Goal: Task Accomplishment & Management: Complete application form

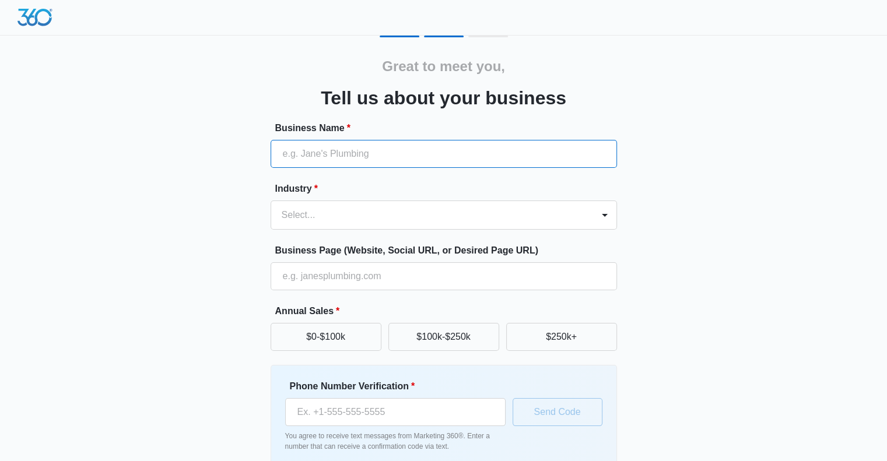
click at [364, 149] on input "Business Name *" at bounding box center [443, 154] width 346 height 28
type input "h"
click at [366, 150] on input "Business Name *" at bounding box center [443, 154] width 346 height 28
click at [325, 156] on input "hivemind hub" at bounding box center [443, 154] width 346 height 28
click at [284, 158] on input "hivemind Hub" at bounding box center [443, 154] width 346 height 28
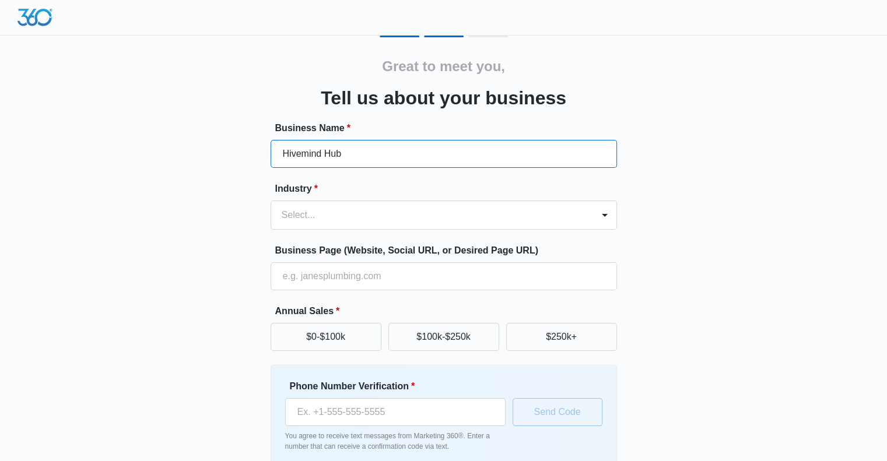
click at [305, 153] on input "Hivemind Hub" at bounding box center [443, 154] width 346 height 28
type input "HiveMind Hub"
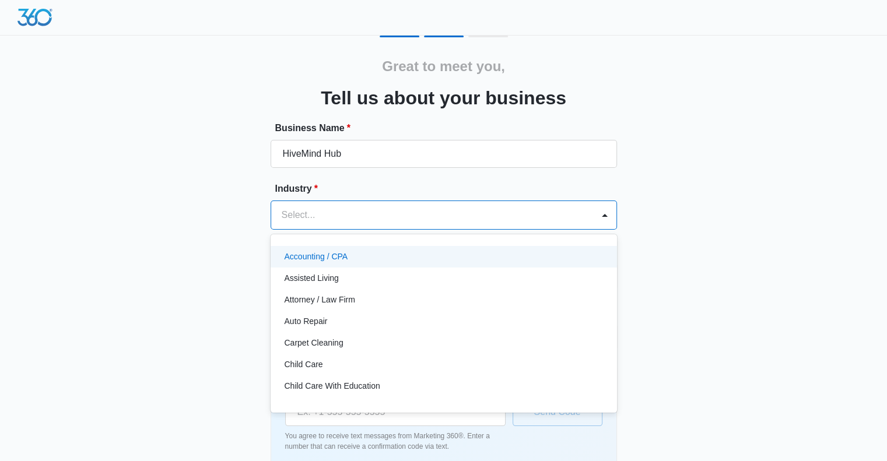
click at [321, 208] on div at bounding box center [430, 215] width 296 height 16
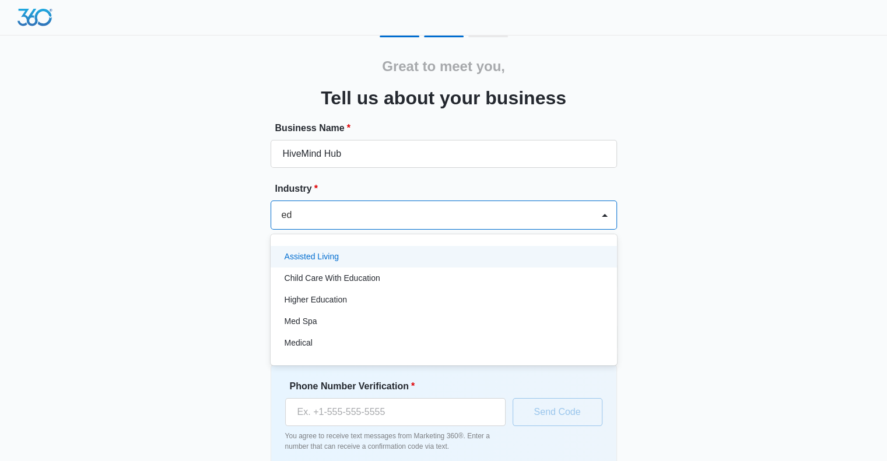
type input "edu"
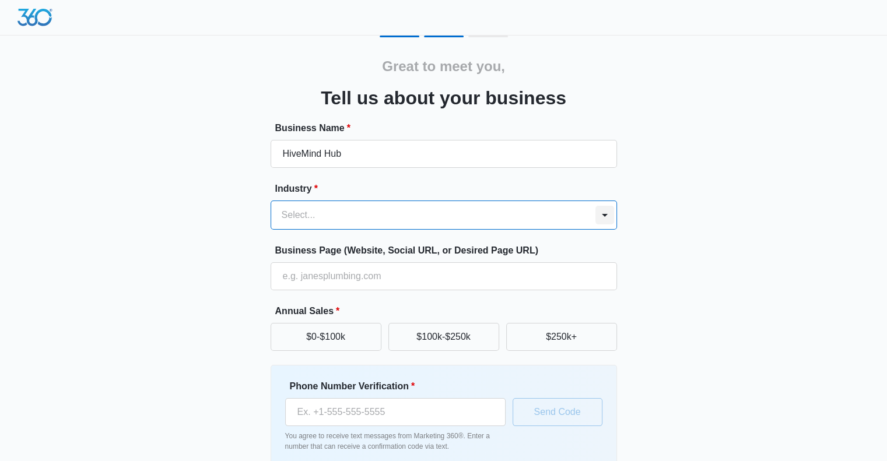
click at [595, 215] on div at bounding box center [604, 215] width 19 height 19
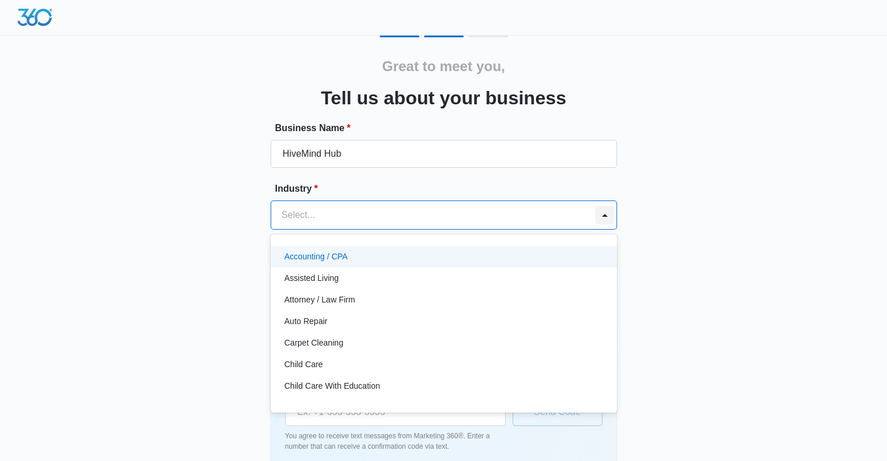
click at [604, 222] on div at bounding box center [604, 215] width 19 height 19
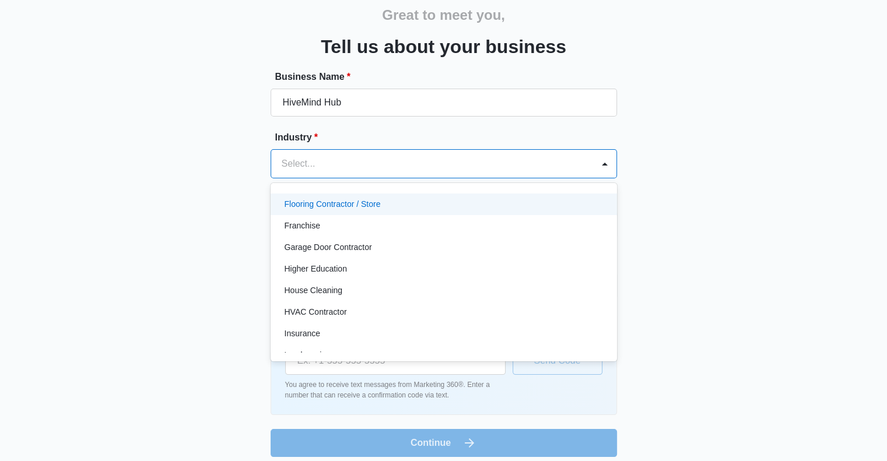
scroll to position [389, 0]
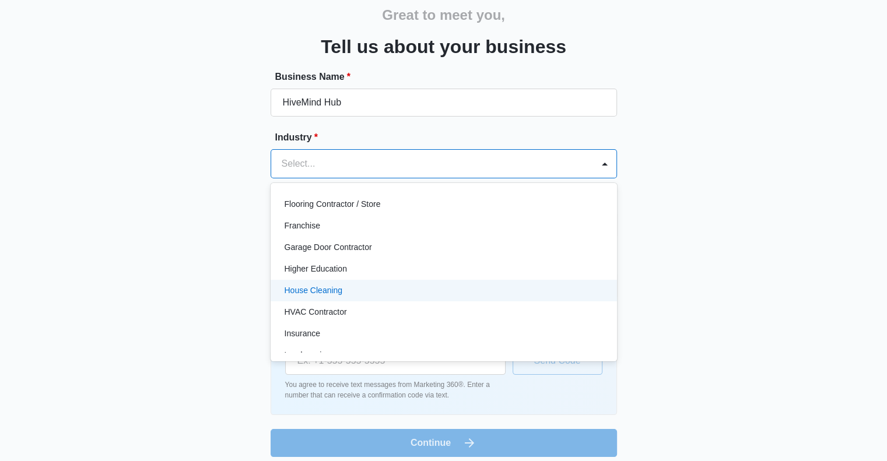
click at [467, 280] on div "House Cleaning" at bounding box center [443, 291] width 346 height 22
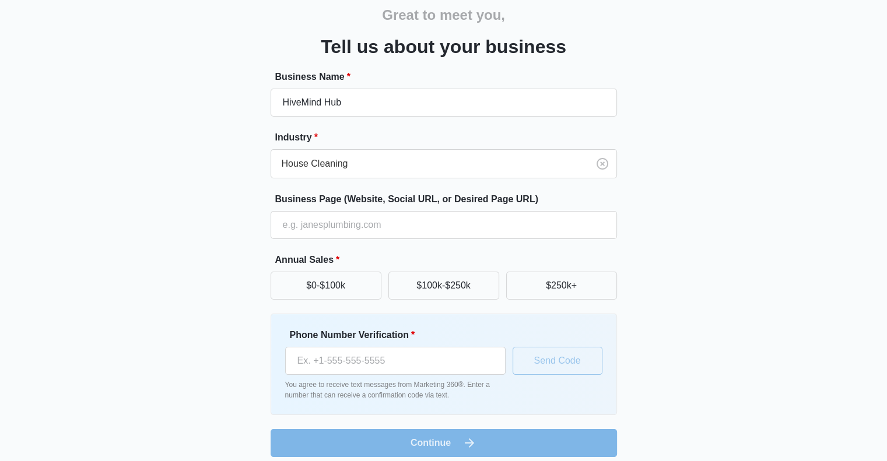
click at [477, 147] on div "Industry * House Cleaning" at bounding box center [443, 155] width 346 height 48
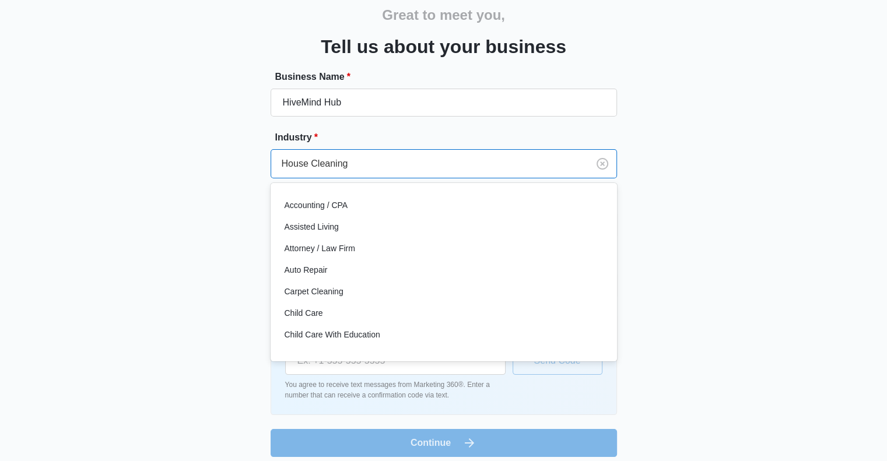
scroll to position [348, 0]
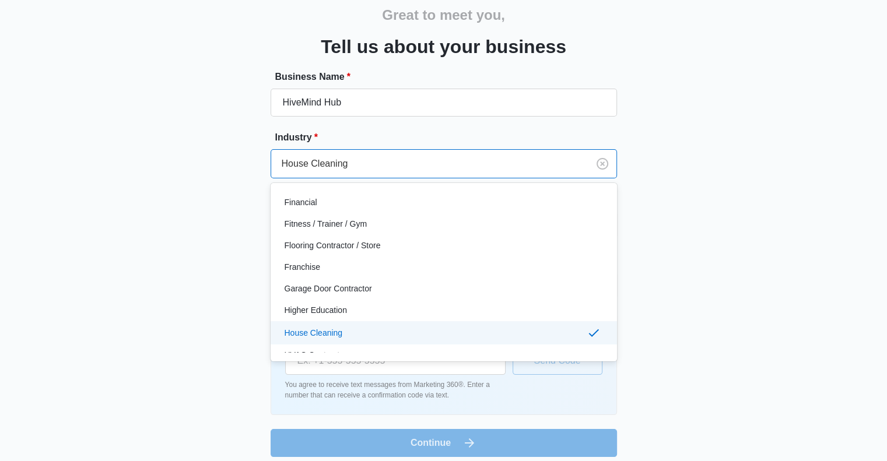
click at [479, 153] on div "House Cleaning" at bounding box center [429, 164] width 317 height 28
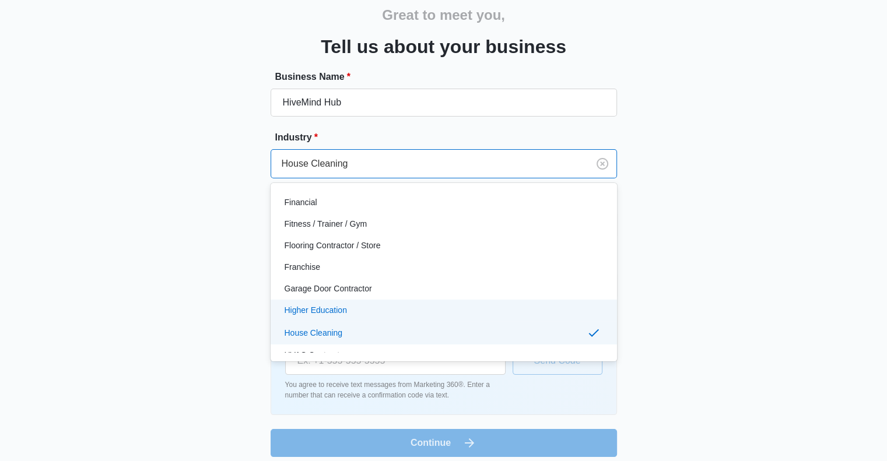
click at [427, 309] on div "Higher Education" at bounding box center [442, 310] width 316 height 12
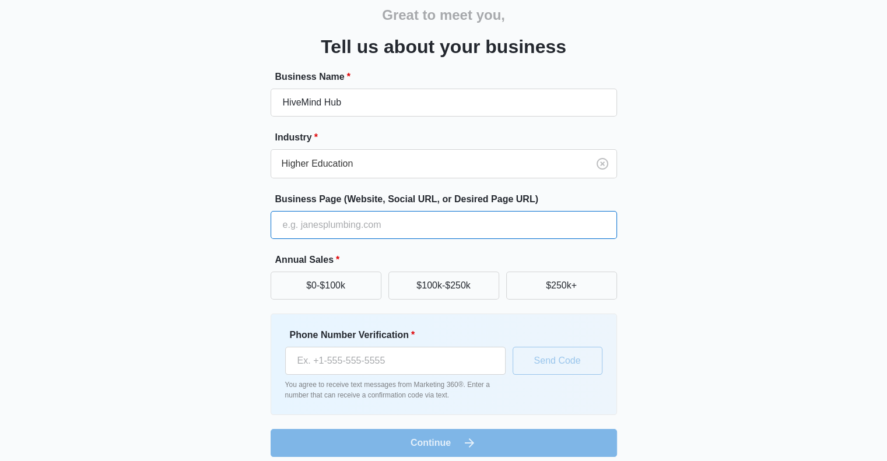
click at [374, 217] on input "Business Page (Website, Social URL, or Desired Page URL)" at bounding box center [443, 225] width 346 height 28
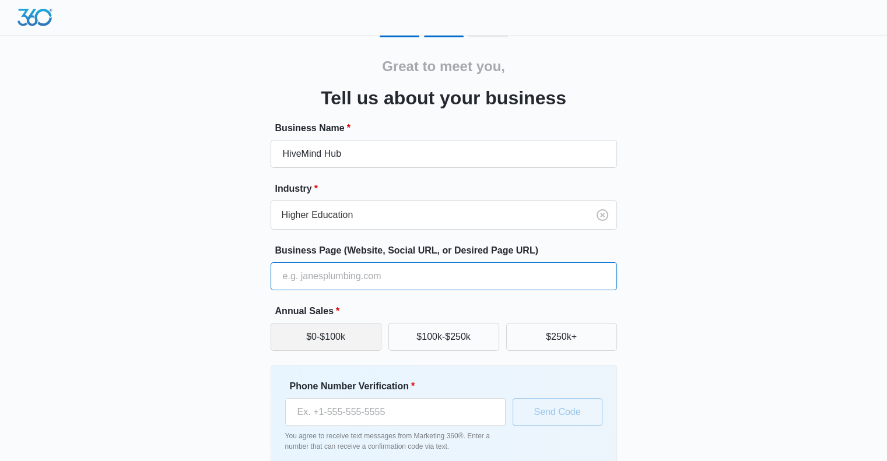
scroll to position [61, 0]
